Goal: Task Accomplishment & Management: Manage account settings

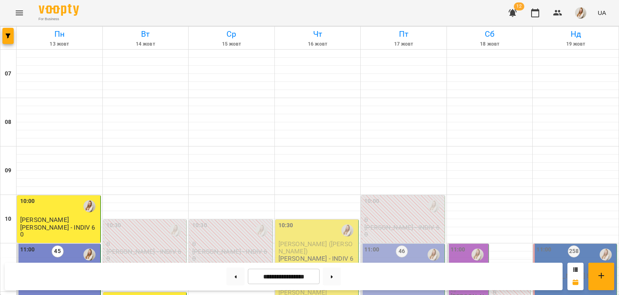
scroll to position [197, 0]
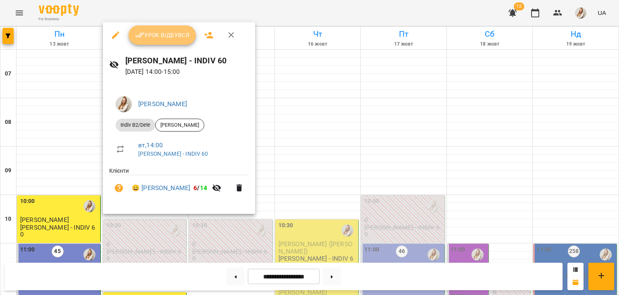
click at [167, 38] on span "Урок відбувся" at bounding box center [162, 35] width 55 height 10
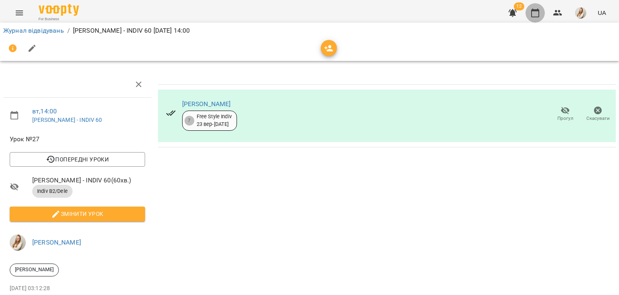
click at [538, 9] on icon "button" at bounding box center [535, 12] width 8 height 9
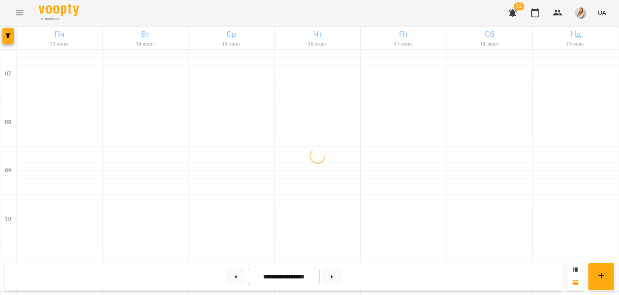
click at [372, 14] on div "For Business 12 UA" at bounding box center [309, 13] width 619 height 26
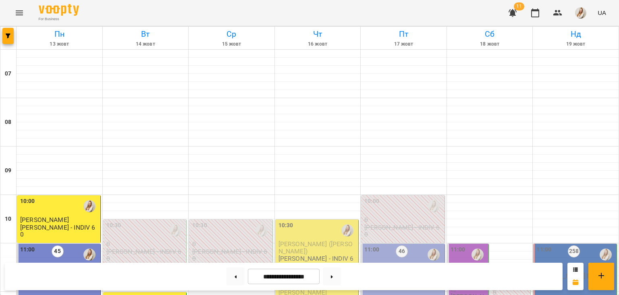
scroll to position [305, 0]
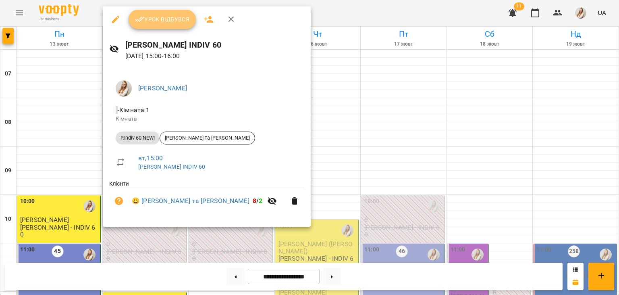
click at [167, 18] on span "Урок відбувся" at bounding box center [162, 20] width 55 height 10
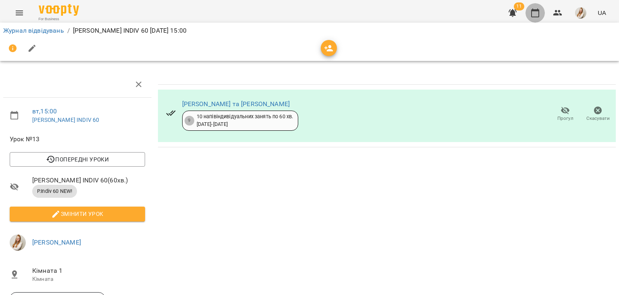
click at [537, 12] on icon "button" at bounding box center [536, 13] width 10 height 10
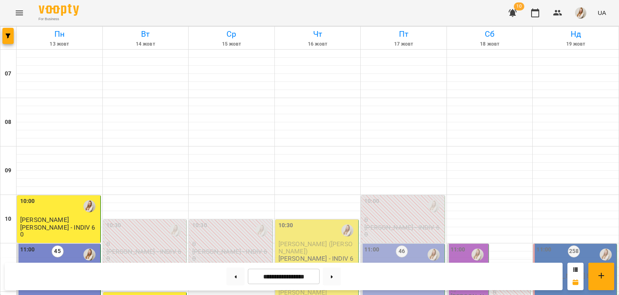
scroll to position [419, 0]
